Goal: Task Accomplishment & Management: Manage account settings

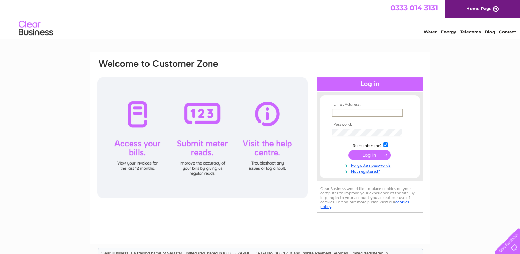
click at [373, 109] on input "text" at bounding box center [368, 113] width 72 height 8
type input "elaine@thelendingchannel.co.uk"
click at [349, 150] on input "submit" at bounding box center [370, 155] width 42 height 10
click at [370, 156] on input "submit" at bounding box center [370, 155] width 42 height 10
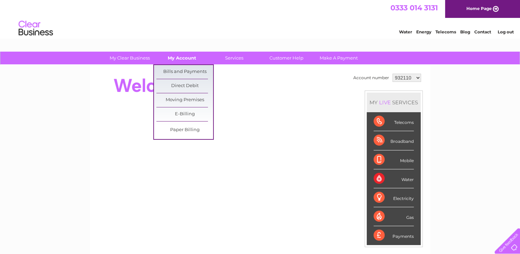
click at [182, 63] on link "My Account" at bounding box center [182, 58] width 57 height 13
click at [188, 116] on link "E-Billing" at bounding box center [184, 114] width 57 height 14
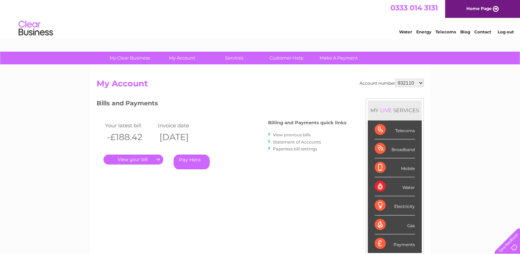
click at [194, 61] on link "My Account" at bounding box center [182, 58] width 57 height 13
click at [411, 85] on select "932110 993899 999064 1122836 1154848" at bounding box center [409, 83] width 29 height 8
select select "993899"
click at [396, 79] on select "932110 993899 999064 1122836 1154848" at bounding box center [409, 83] width 29 height 8
click at [155, 161] on link "." at bounding box center [134, 159] width 60 height 10
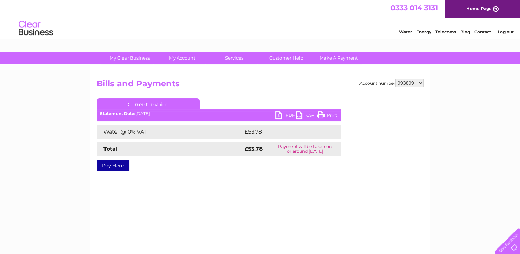
click at [283, 113] on link "PDF" at bounding box center [285, 116] width 21 height 10
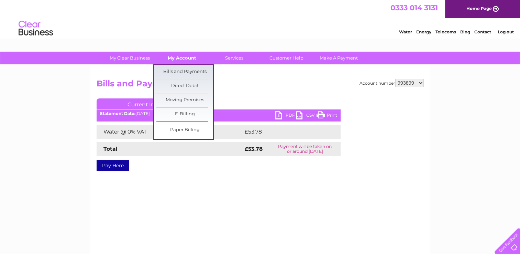
click at [180, 59] on link "My Account" at bounding box center [182, 58] width 57 height 13
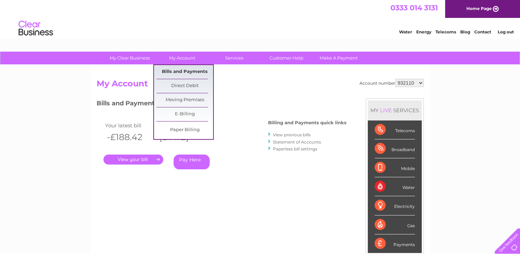
click at [194, 67] on link "Bills and Payments" at bounding box center [184, 72] width 57 height 14
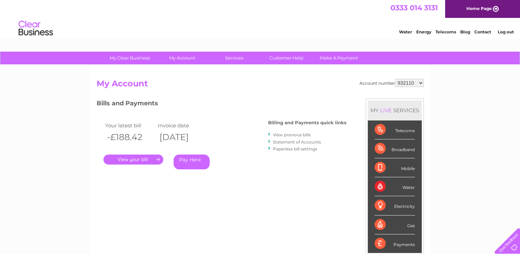
click at [409, 86] on select "932110 993899 999064 1122836 1154848" at bounding box center [409, 83] width 29 height 8
select select "999064"
click at [396, 79] on select "932110 993899 999064 1122836 1154848" at bounding box center [409, 83] width 29 height 8
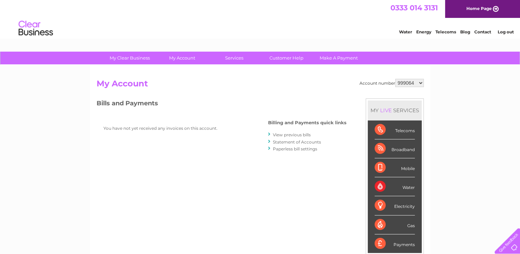
click at [411, 87] on h2 "My Account" at bounding box center [260, 85] width 327 height 13
click at [413, 86] on select "932110 993899 999064 1122836 1154848" at bounding box center [409, 83] width 29 height 8
select select "1122836"
click at [396, 79] on select "932110 993899 999064 1122836 1154848" at bounding box center [409, 83] width 29 height 8
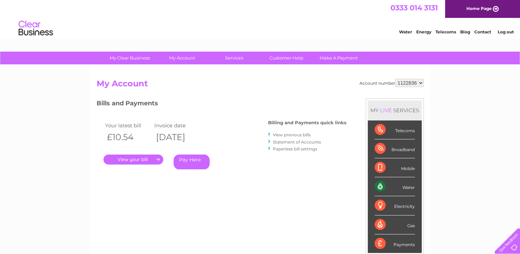
click at [136, 162] on link "." at bounding box center [134, 159] width 60 height 10
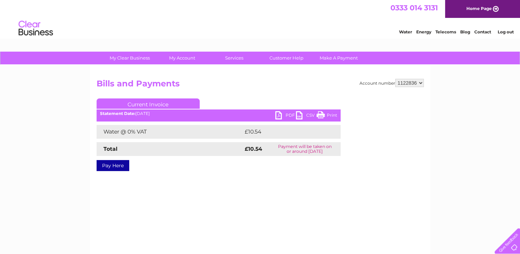
click at [283, 116] on link "PDF" at bounding box center [285, 116] width 21 height 10
click at [407, 85] on select "932110 993899 999064 1122836 1154848" at bounding box center [409, 83] width 29 height 8
select select "1154848"
click at [396, 79] on select "932110 993899 999064 1122836 1154848" at bounding box center [409, 83] width 29 height 8
click at [284, 115] on link "PDF" at bounding box center [285, 116] width 21 height 10
